Goal: Navigation & Orientation: Find specific page/section

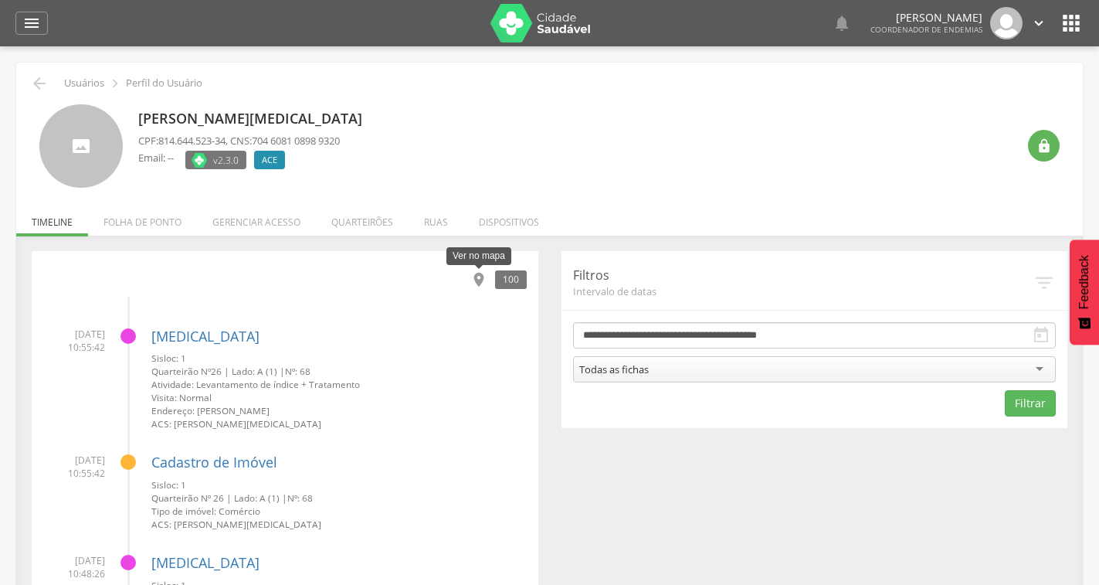
click at [479, 281] on icon "" at bounding box center [478, 279] width 17 height 17
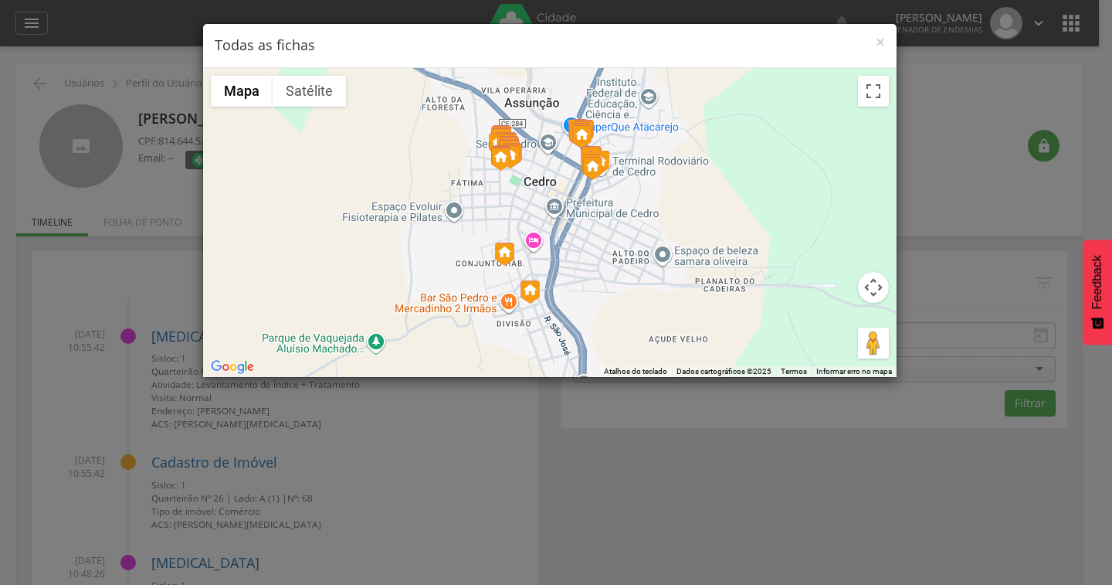
click at [881, 283] on button "Controles da câmera no mapa" at bounding box center [873, 287] width 31 height 31
click at [866, 286] on button "Controles da câmera no mapa" at bounding box center [873, 287] width 31 height 31
click at [873, 99] on button "Ativar a visualização em tela cheia" at bounding box center [873, 91] width 31 height 31
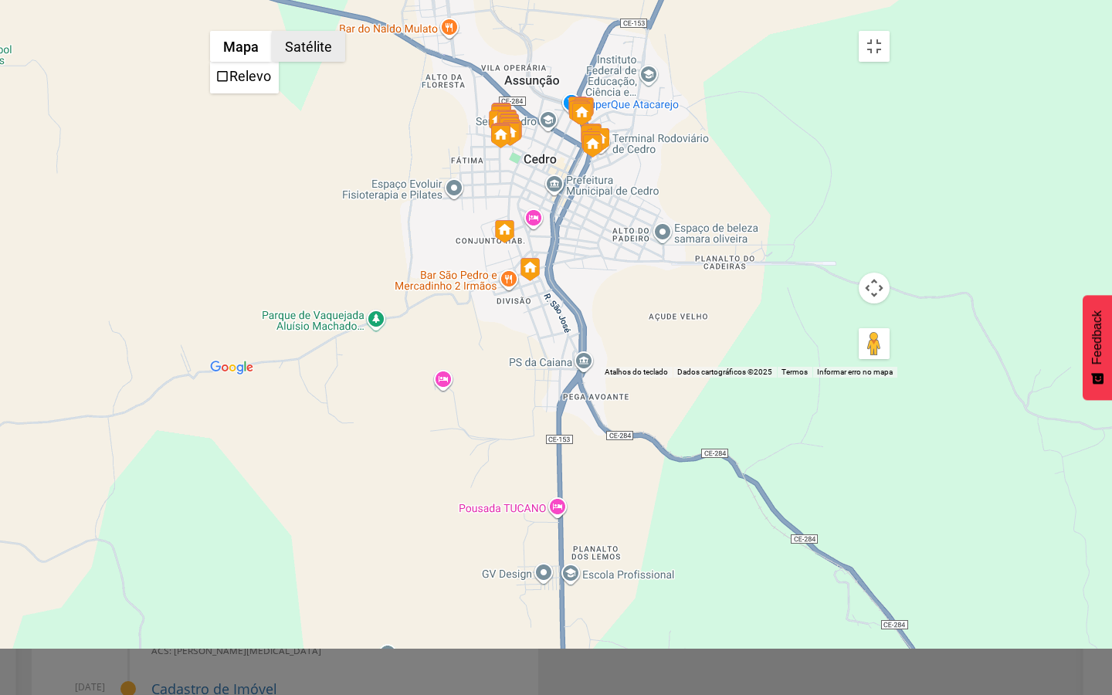
click at [272, 33] on button "Satélite" at bounding box center [308, 46] width 73 height 31
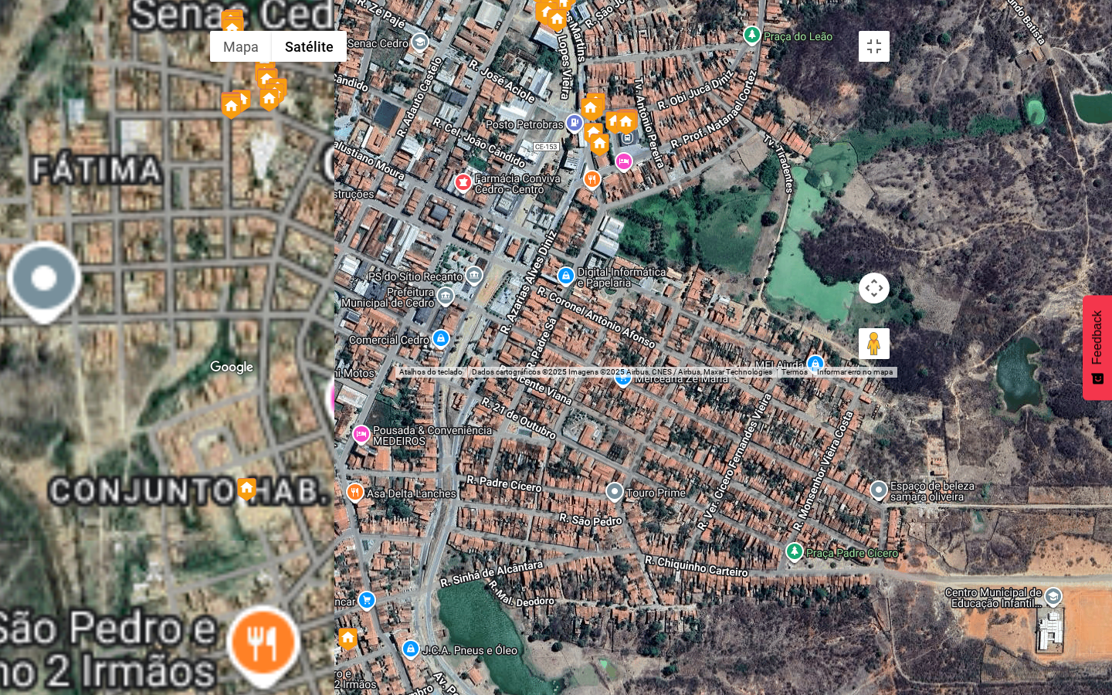
drag, startPoint x: 356, startPoint y: 335, endPoint x: 996, endPoint y: 521, distance: 666.1
click at [898, 378] on div at bounding box center [549, 200] width 695 height 355
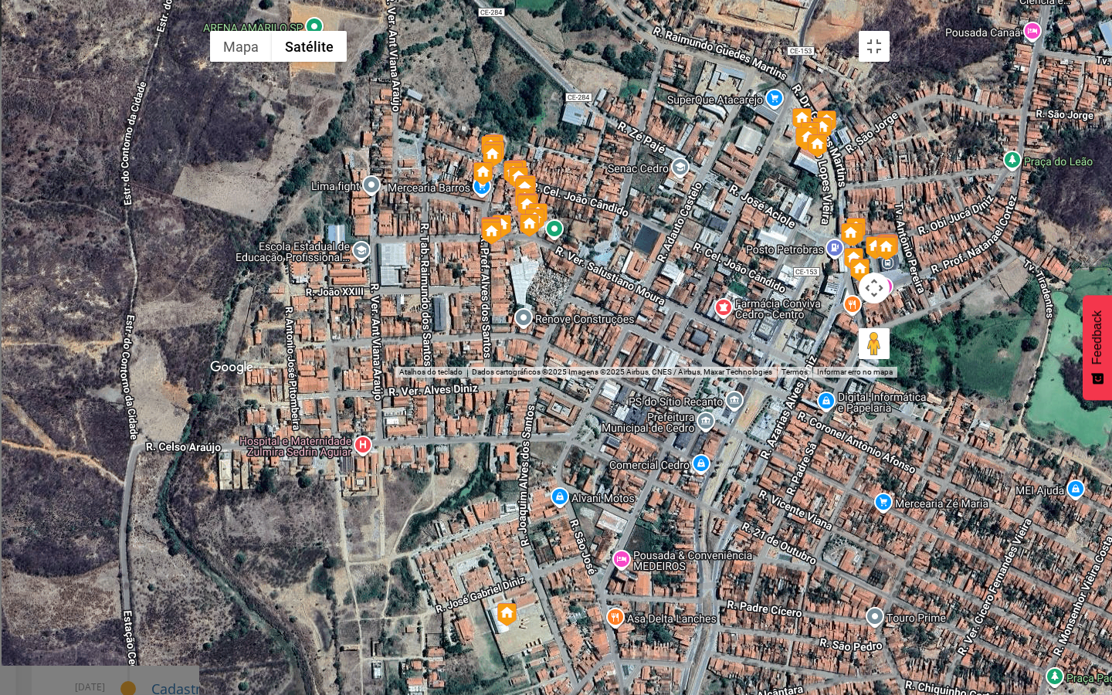
drag, startPoint x: 686, startPoint y: 355, endPoint x: 753, endPoint y: 438, distance: 106.5
click at [753, 378] on div at bounding box center [549, 200] width 695 height 355
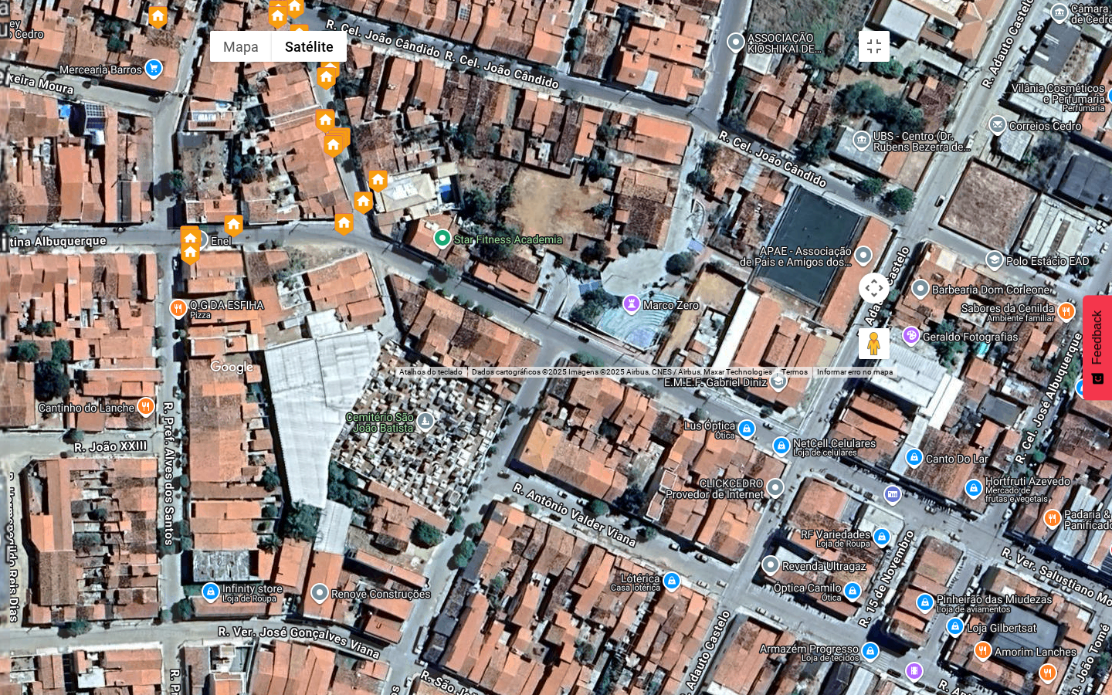
drag, startPoint x: 484, startPoint y: 293, endPoint x: 769, endPoint y: 331, distance: 288.4
click at [769, 331] on div at bounding box center [549, 200] width 695 height 355
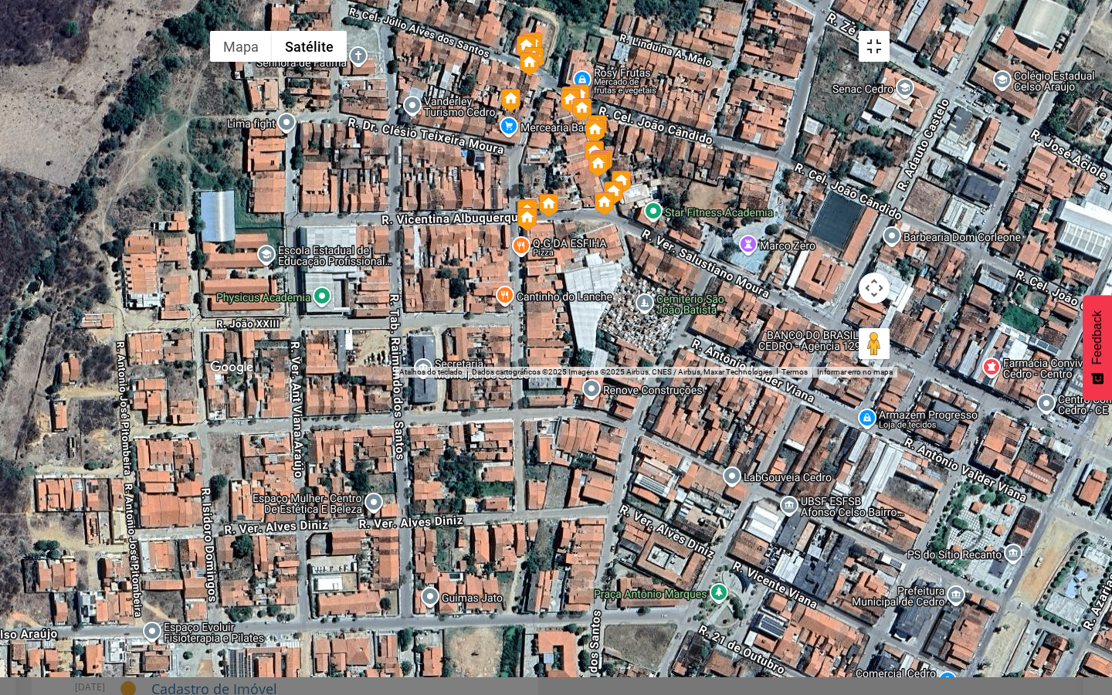
click at [890, 31] on button "Ativar a visualização em tela cheia" at bounding box center [874, 46] width 31 height 31
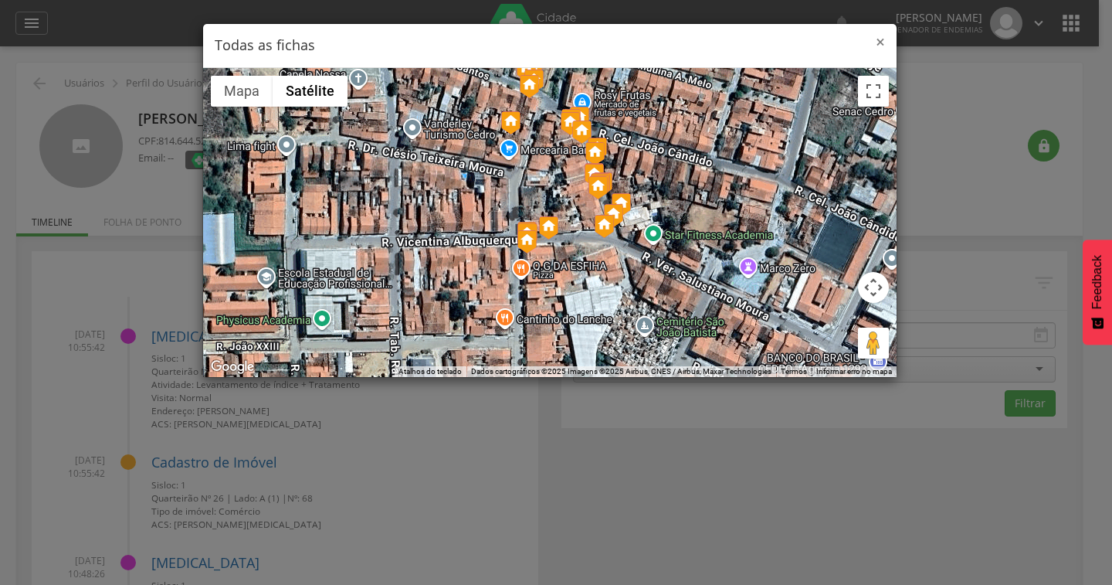
click at [881, 40] on span "×" at bounding box center [880, 42] width 9 height 22
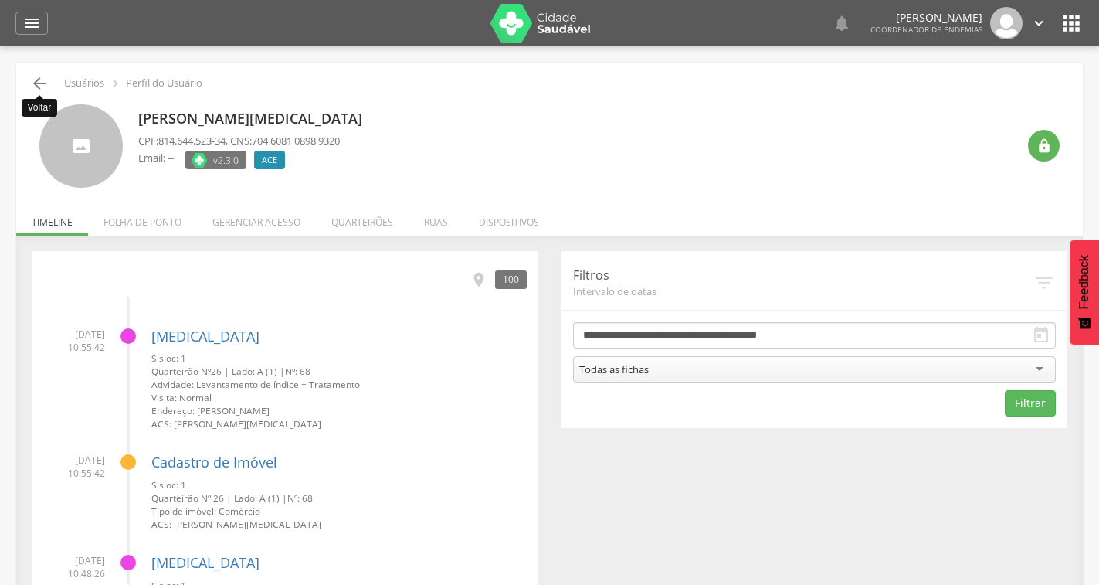
click at [38, 83] on icon "" at bounding box center [39, 83] width 19 height 19
